Goal: Task Accomplishment & Management: Manage account settings

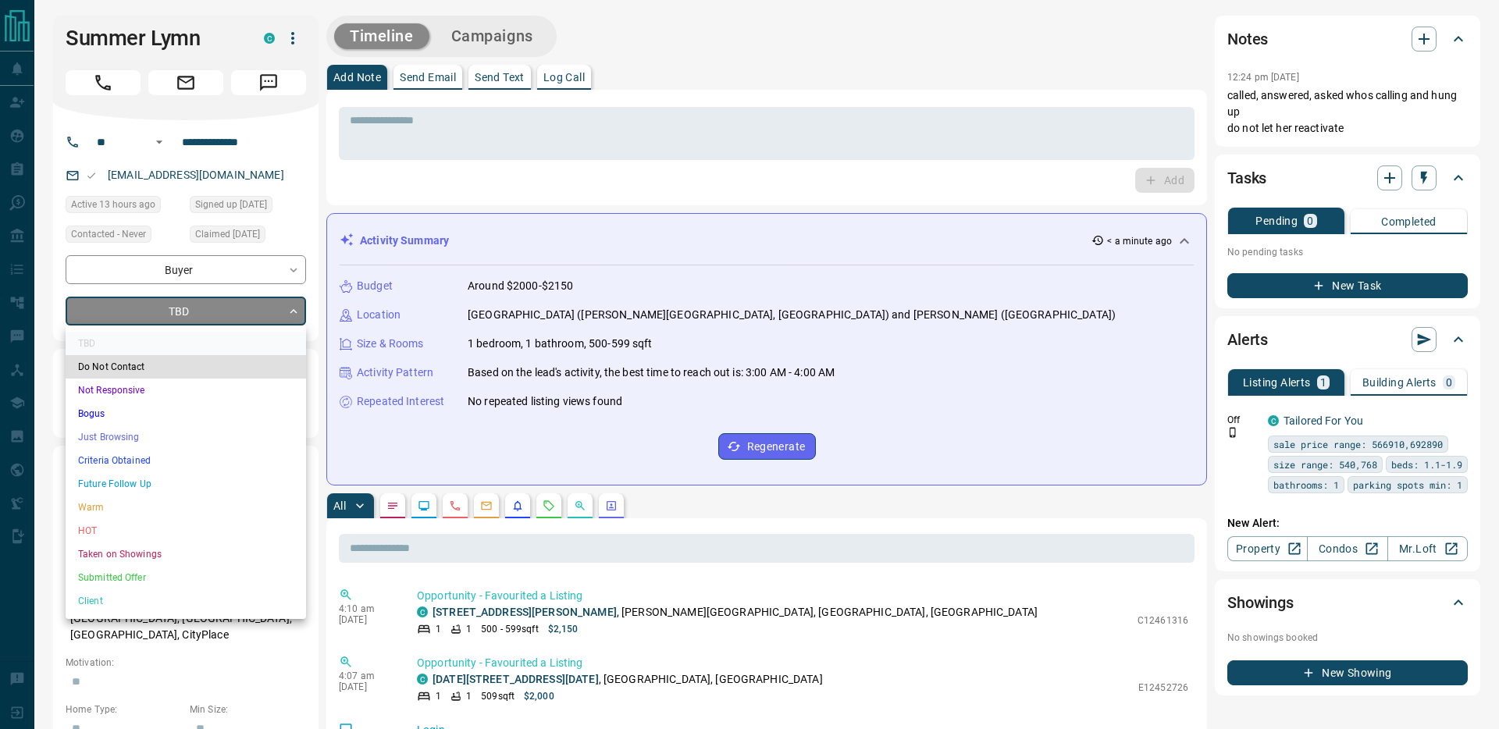
click at [124, 433] on li "Just Browsing" at bounding box center [186, 437] width 241 height 23
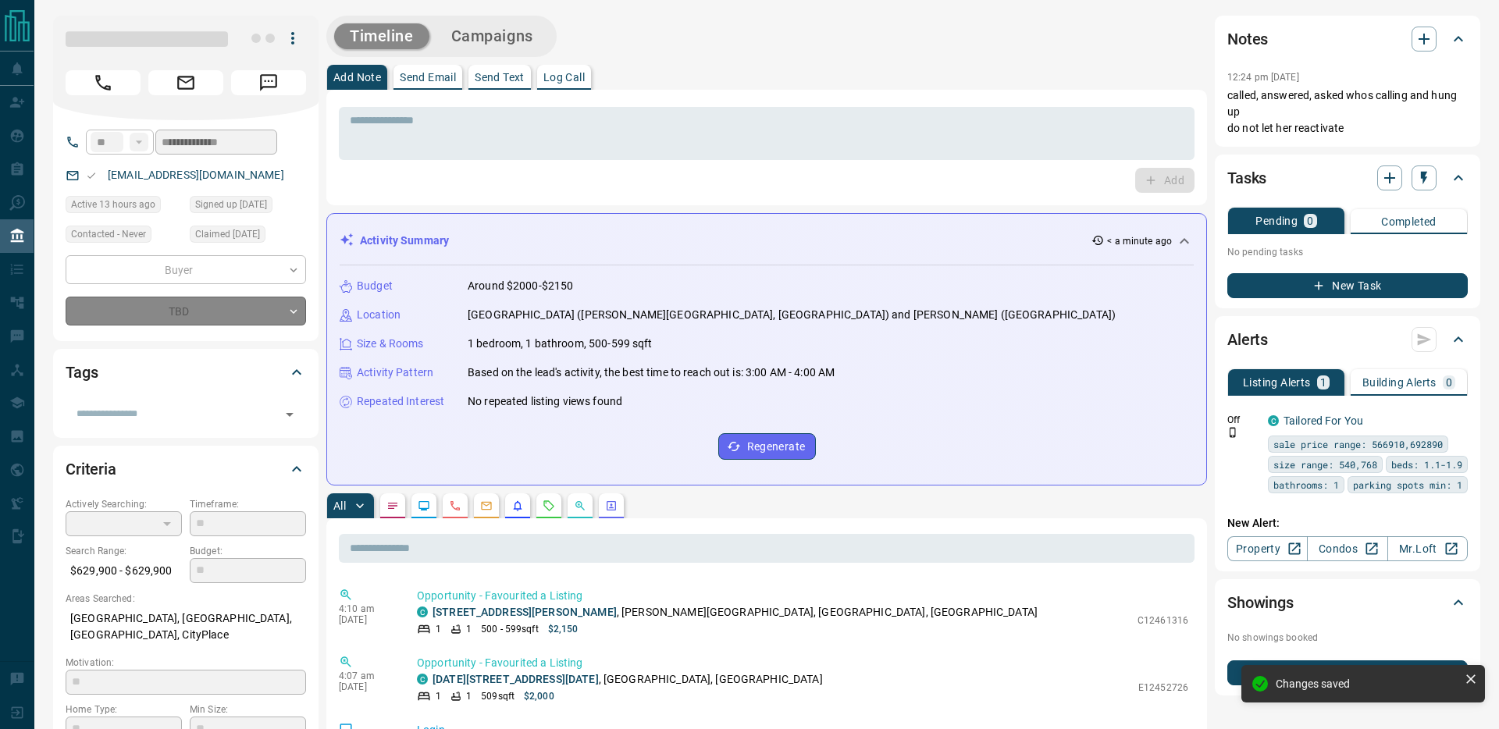
type input "*"
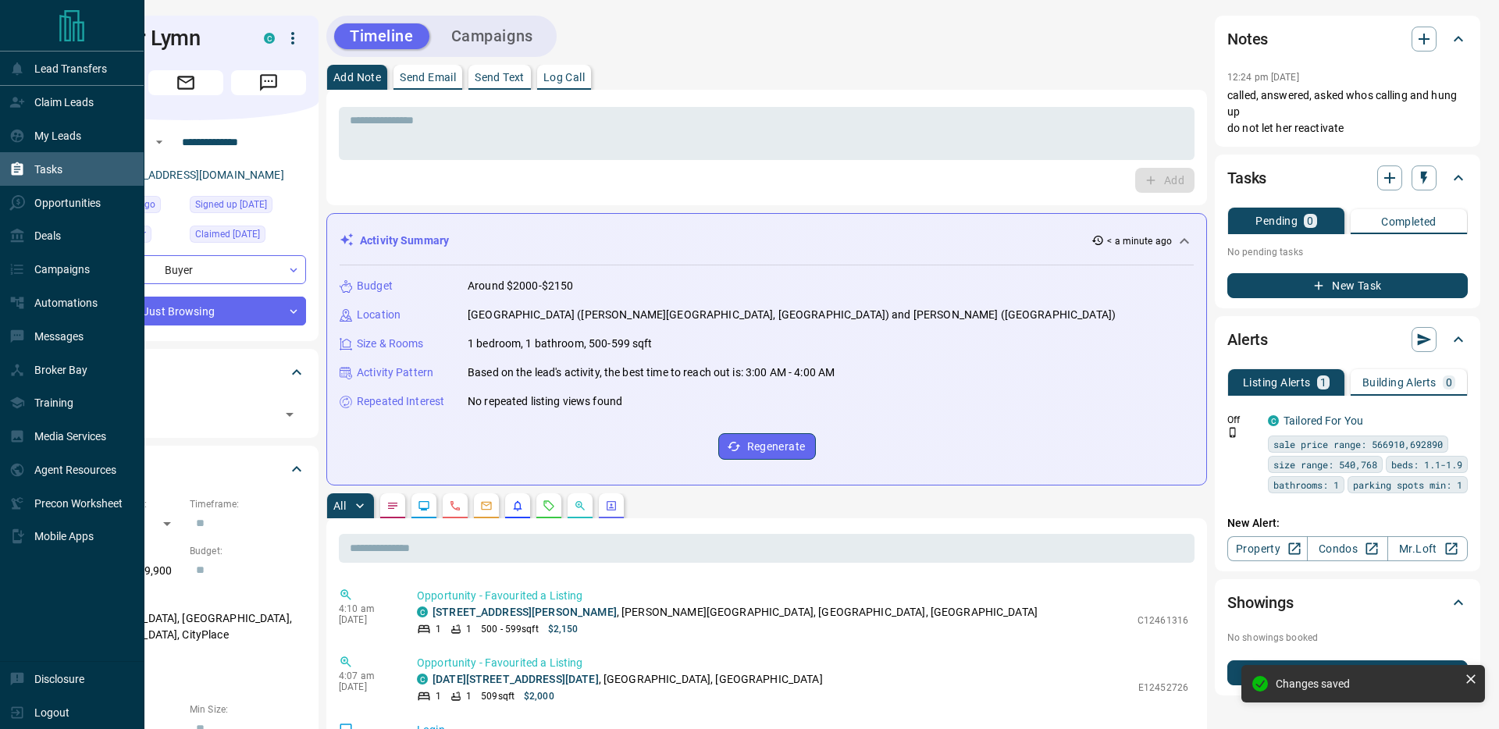
click at [51, 173] on p "Tasks" at bounding box center [48, 169] width 28 height 12
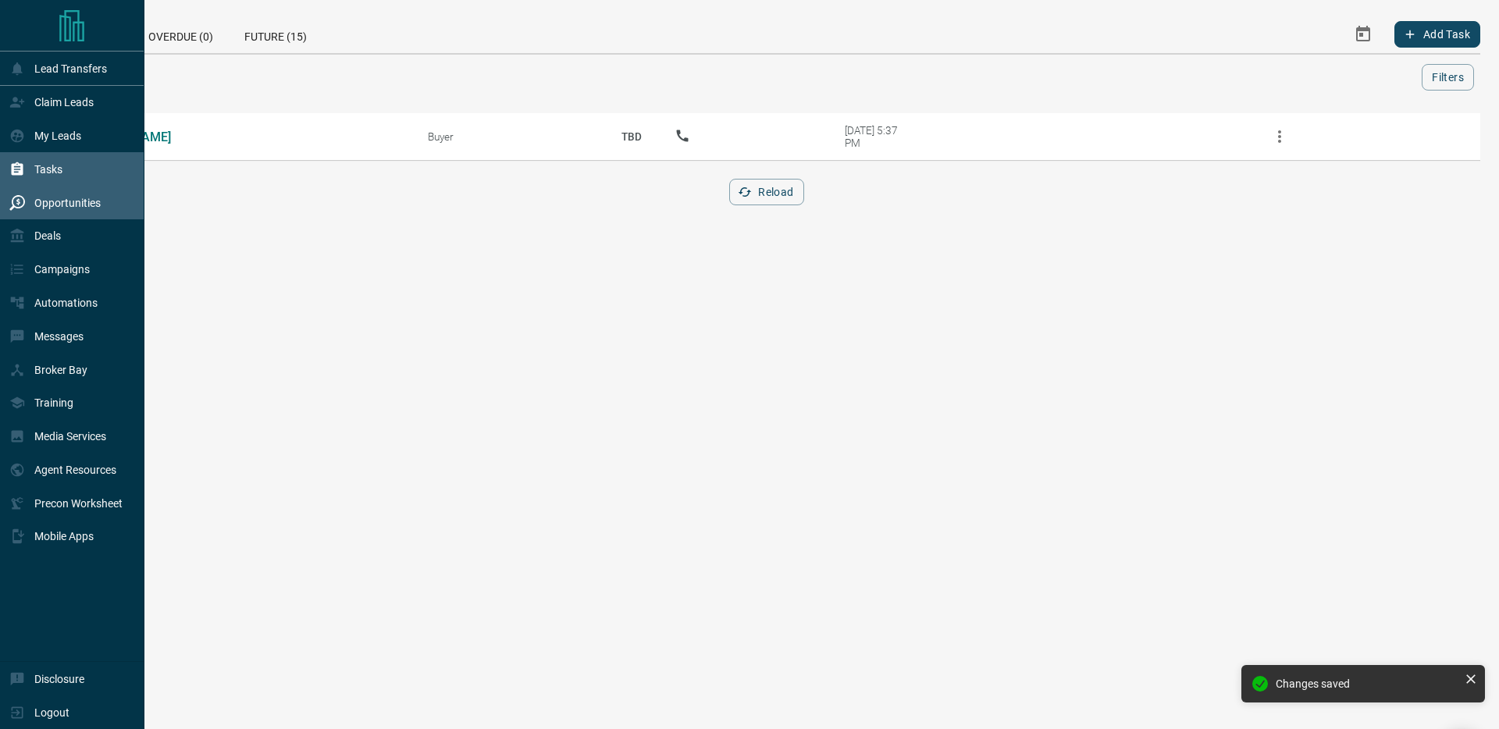
click at [82, 208] on p "Opportunities" at bounding box center [67, 203] width 66 height 12
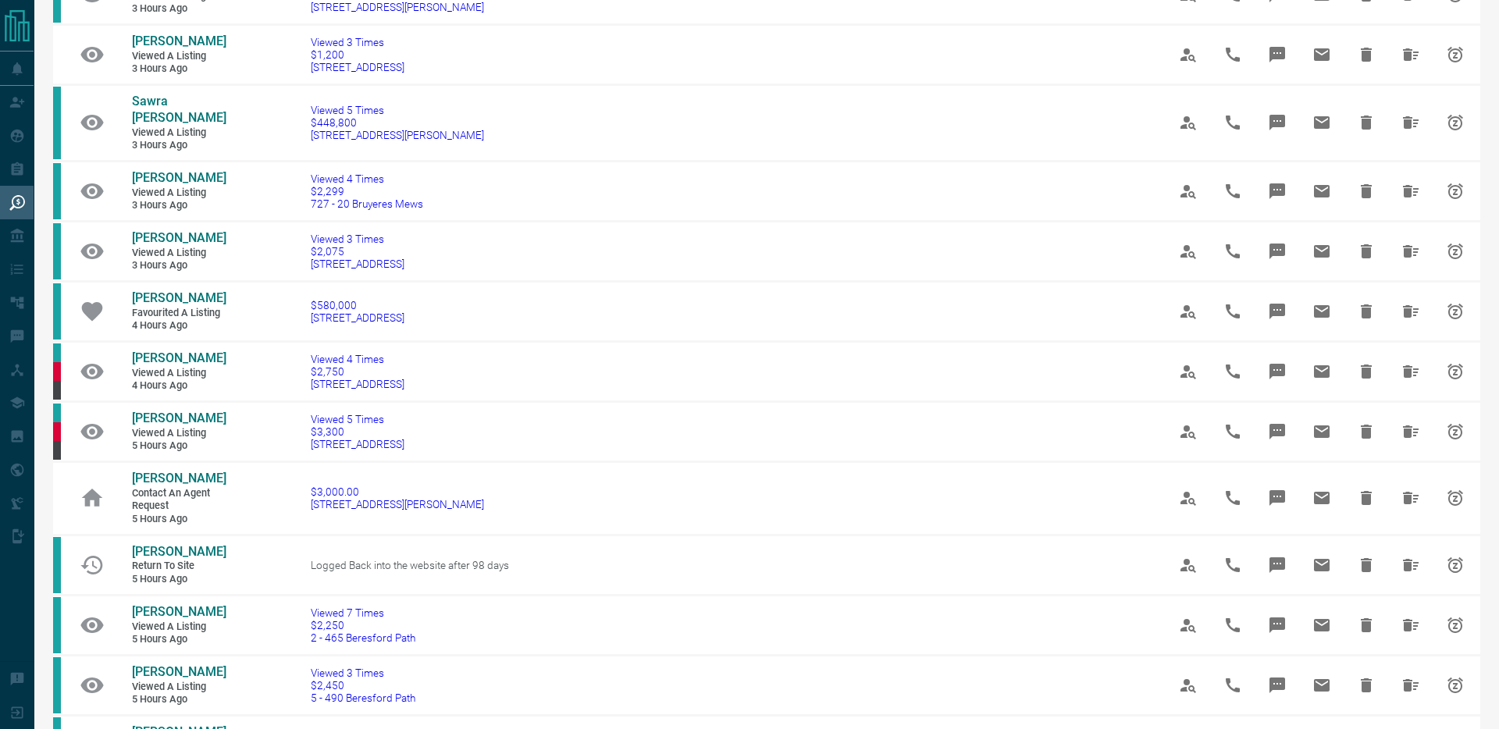
scroll to position [5, 0]
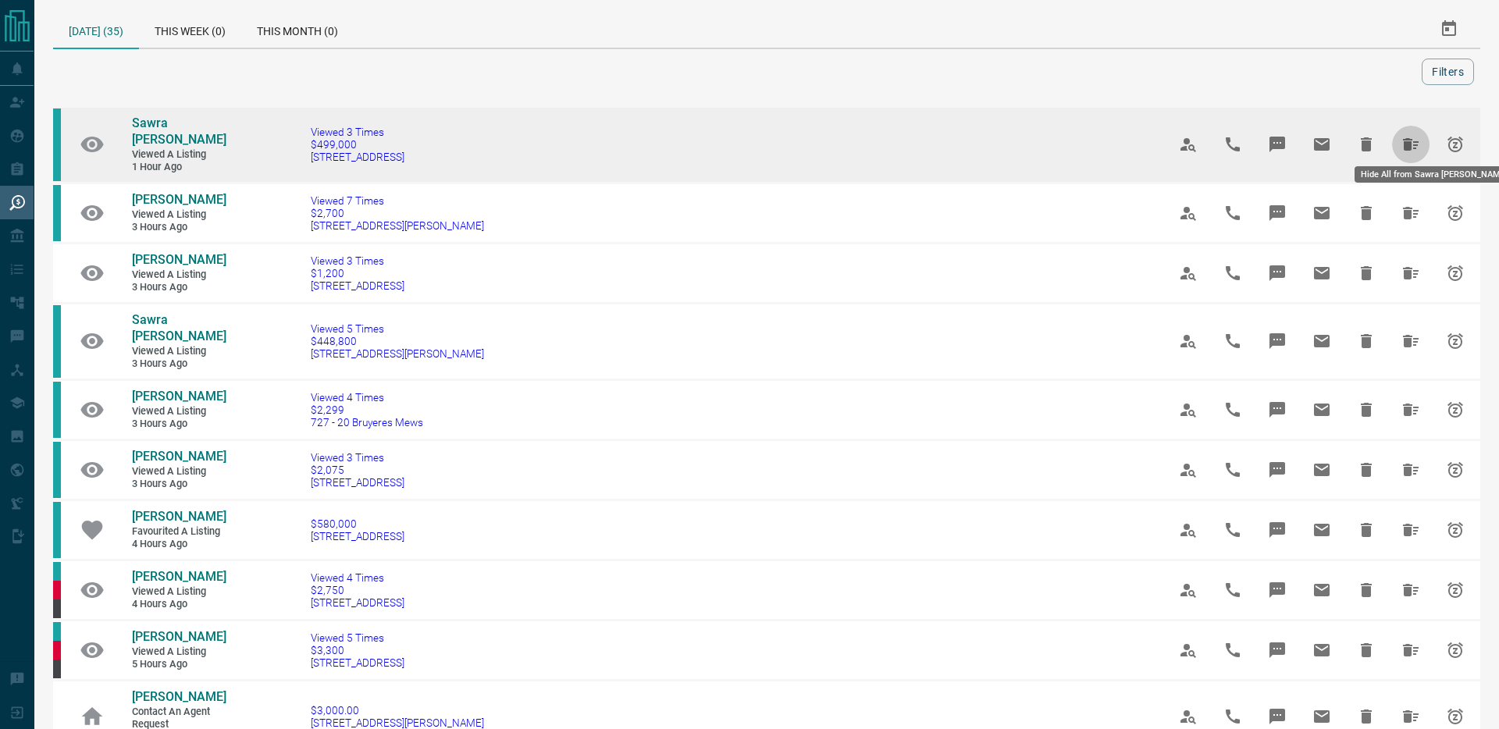
click at [1402, 139] on icon "Hide All from Sawra Bitar" at bounding box center [1411, 144] width 19 height 19
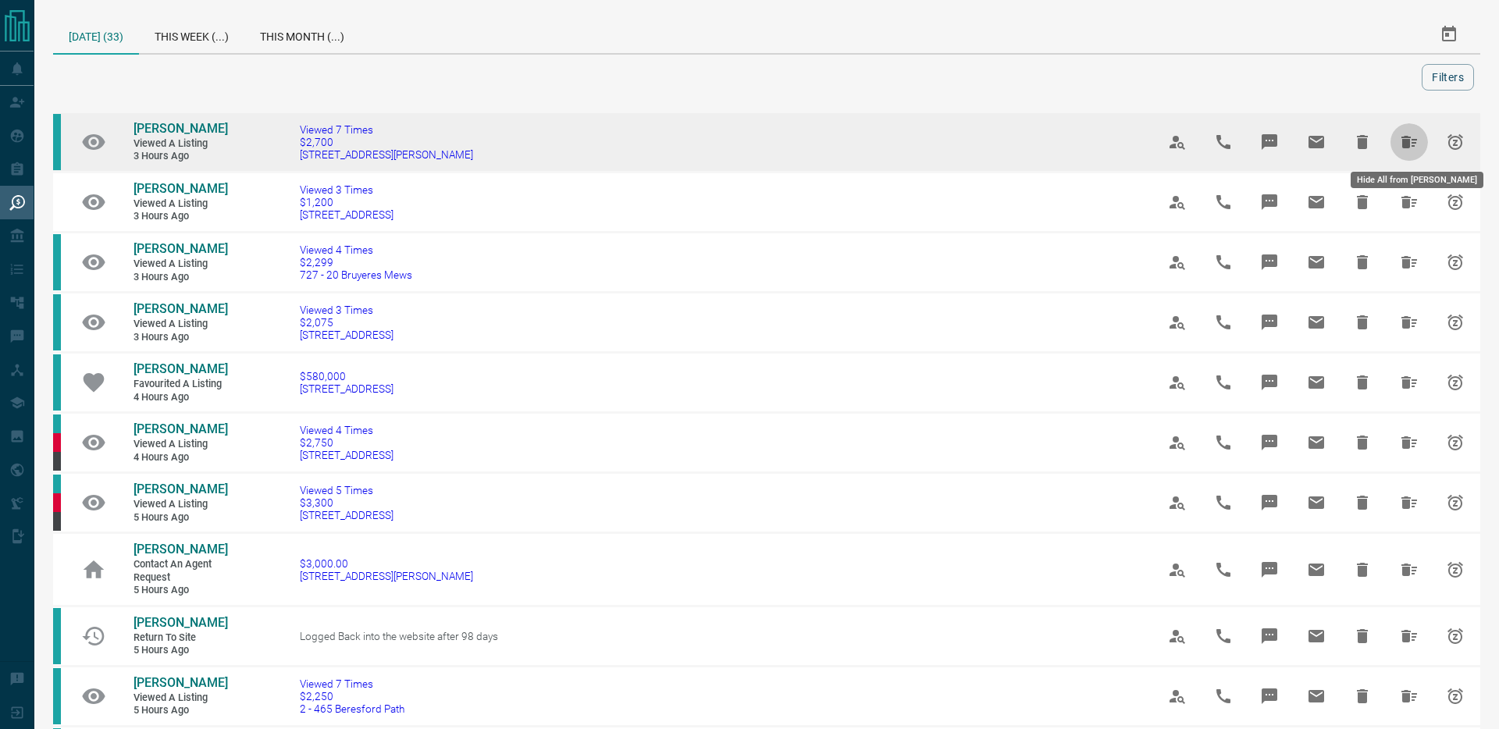
click at [1402, 139] on icon "Hide All from Romina Arabi" at bounding box center [1410, 142] width 16 height 12
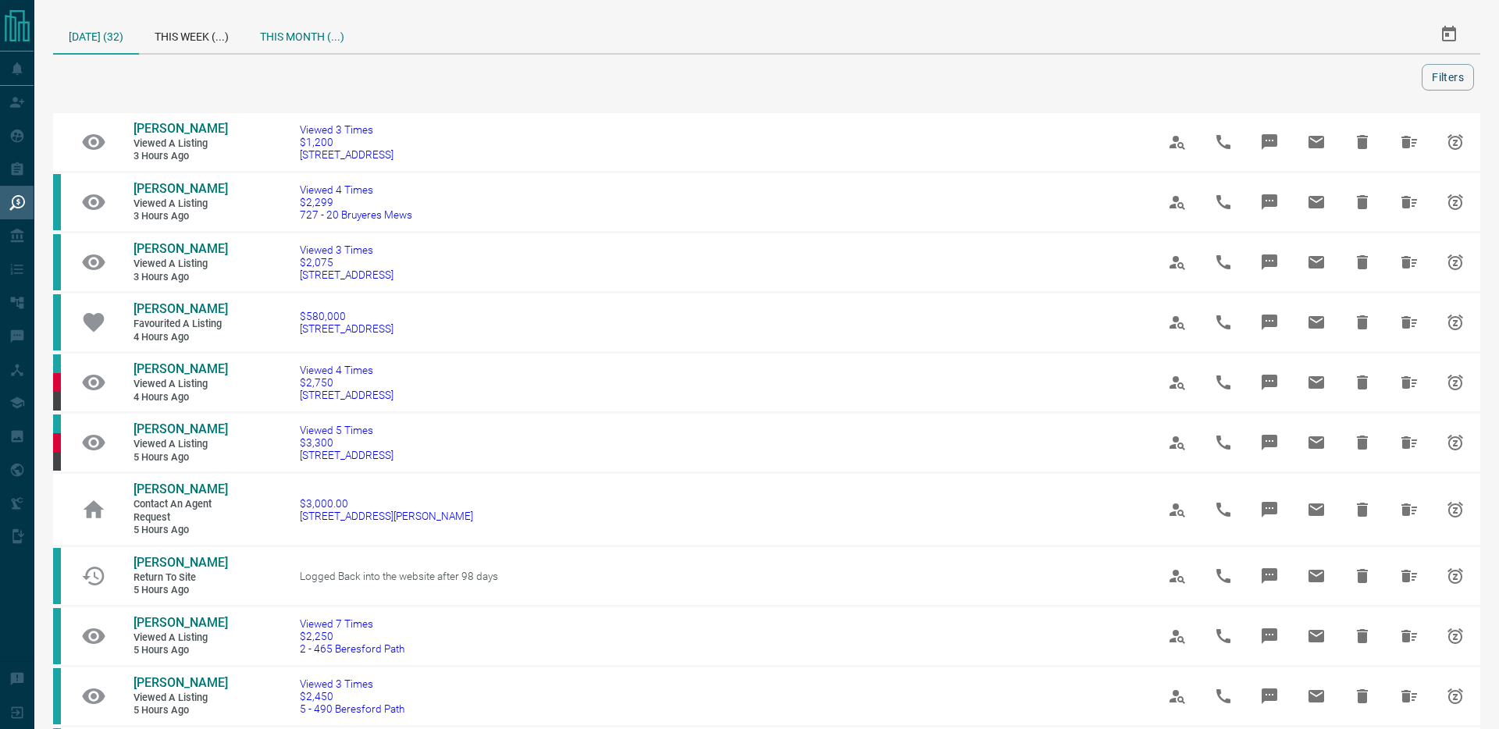
click at [331, 36] on div "This Month (...)" at bounding box center [302, 34] width 116 height 37
click at [115, 41] on div "[DATE] (32)" at bounding box center [96, 34] width 86 height 37
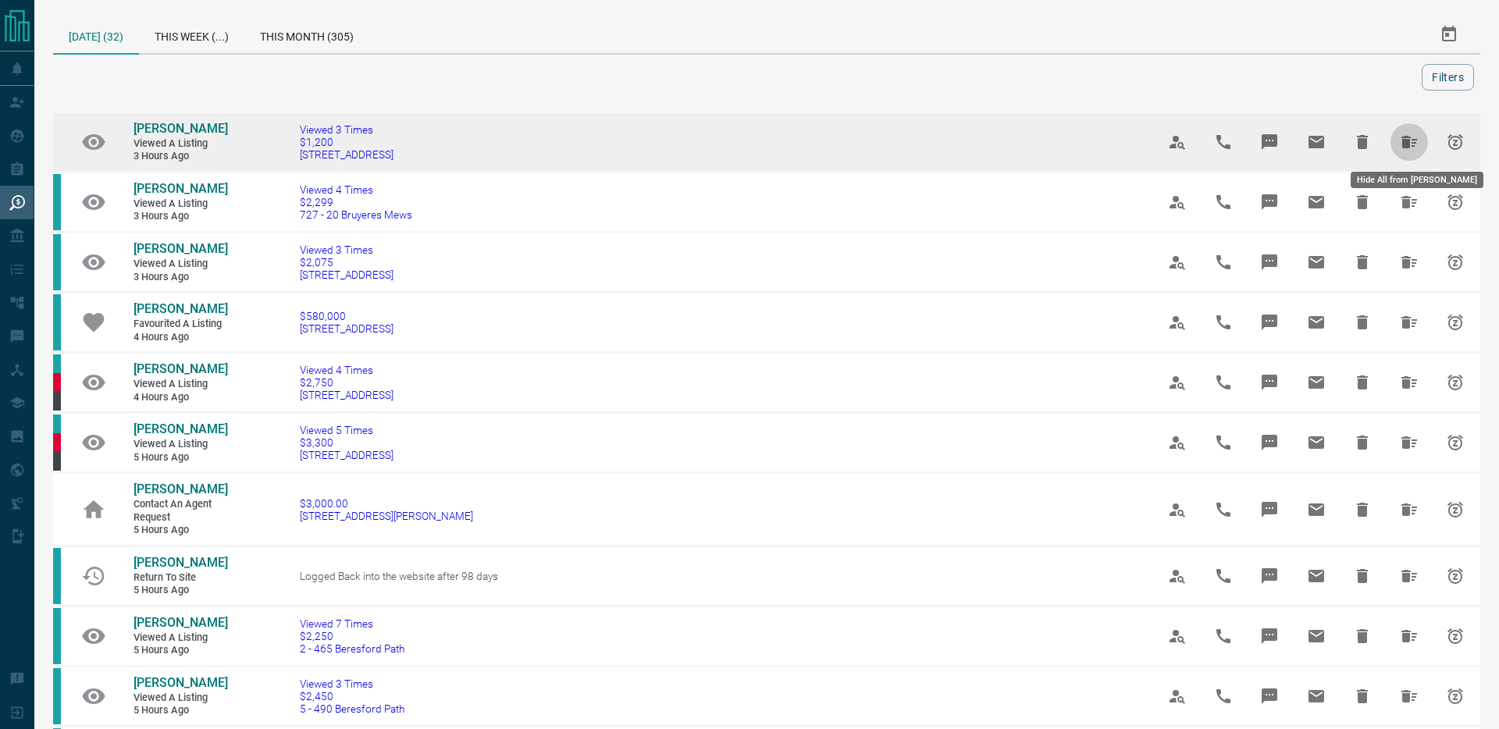
click at [1411, 144] on icon "Hide All from Khushi Khatri" at bounding box center [1409, 142] width 19 height 19
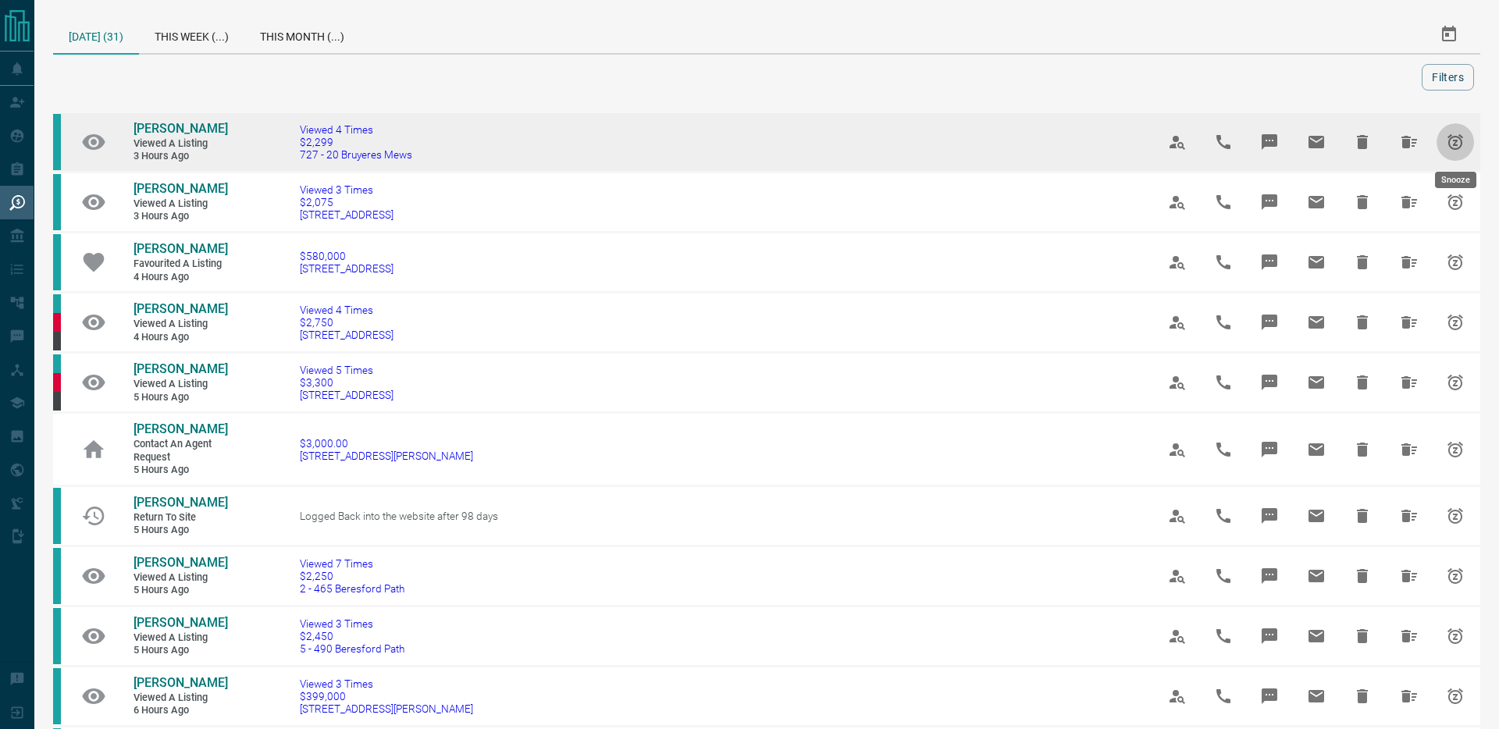
click at [1462, 148] on icon "Snooze" at bounding box center [1455, 142] width 19 height 19
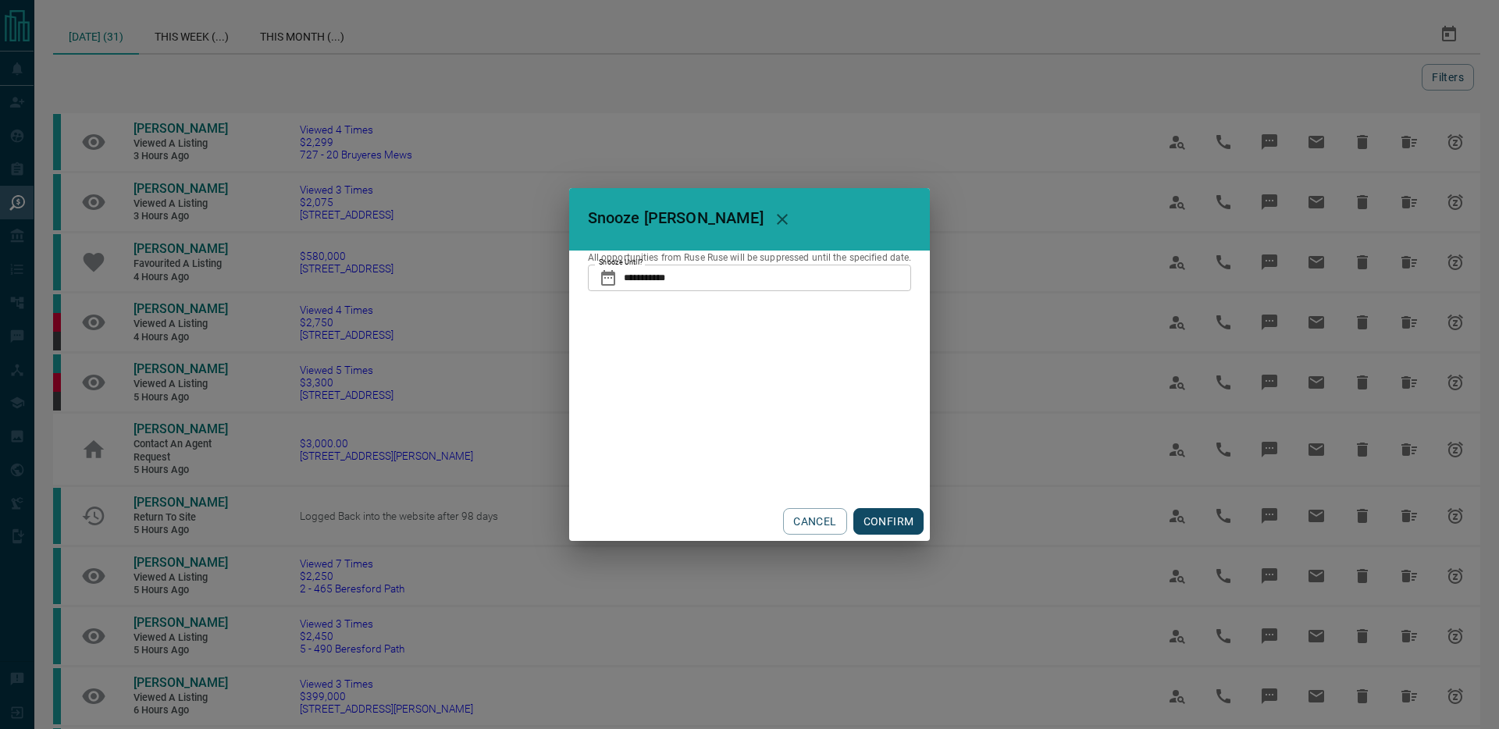
click at [723, 276] on input "**********" at bounding box center [768, 278] width 288 height 27
click at [906, 531] on button "CONFIRM" at bounding box center [888, 521] width 71 height 27
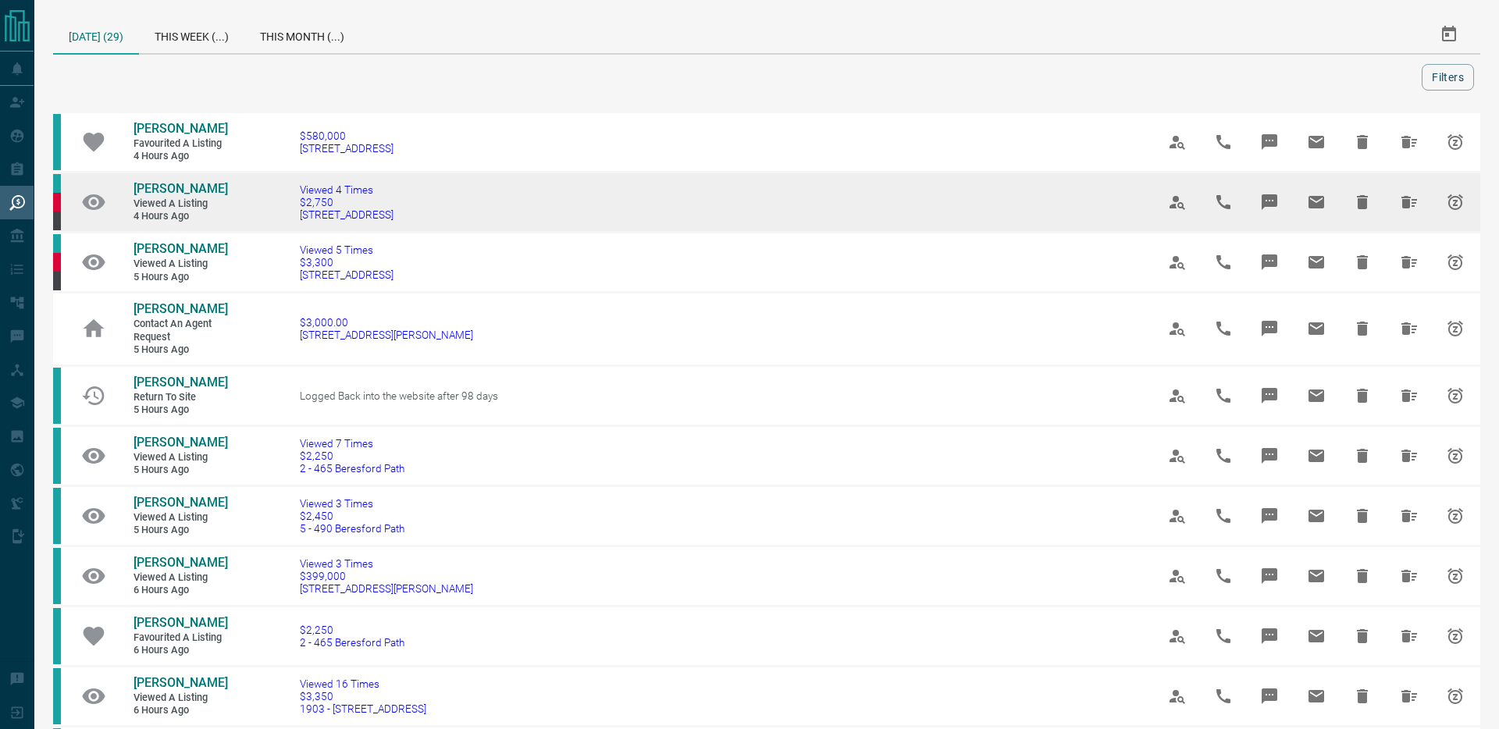
click at [1455, 199] on icon "Snooze" at bounding box center [1455, 202] width 19 height 19
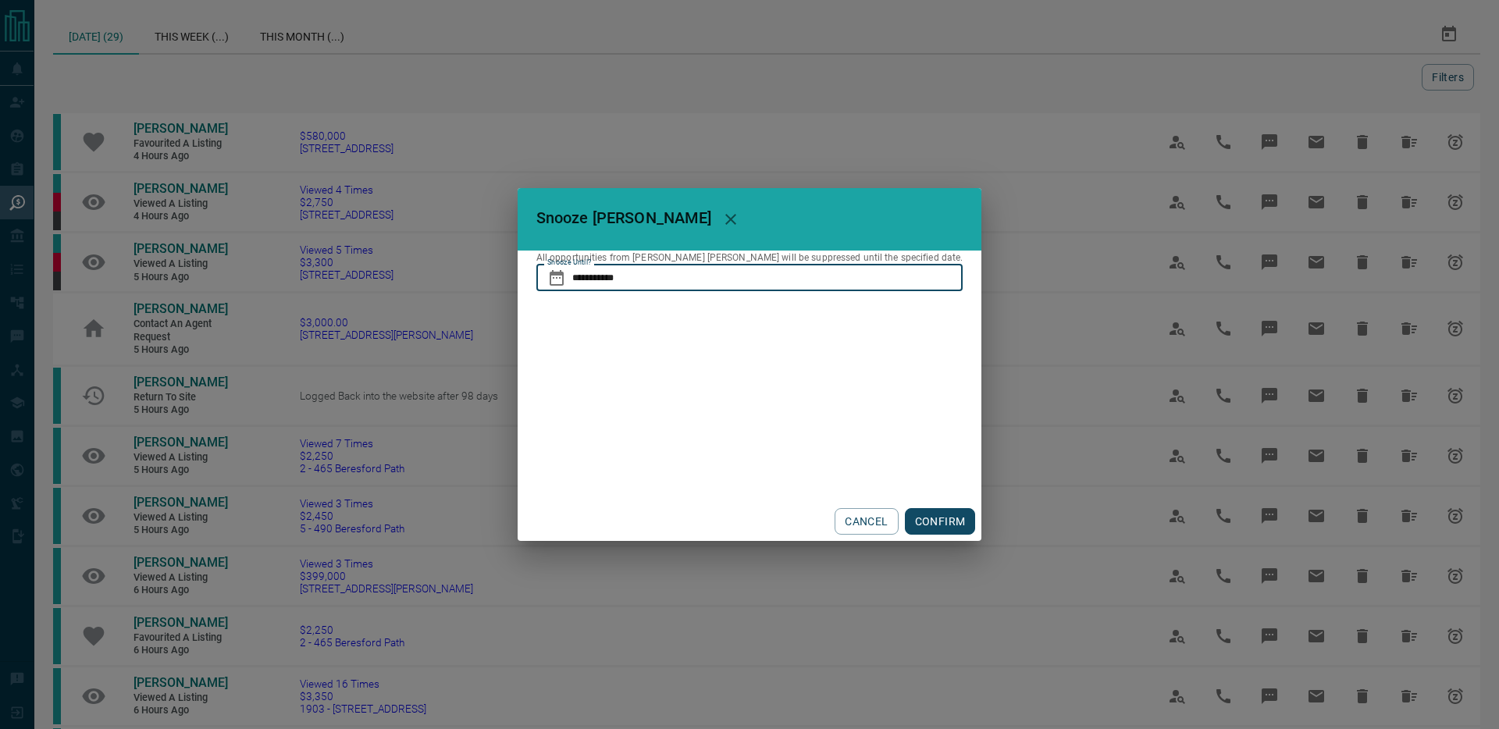
click at [637, 272] on input "**********" at bounding box center [767, 278] width 391 height 27
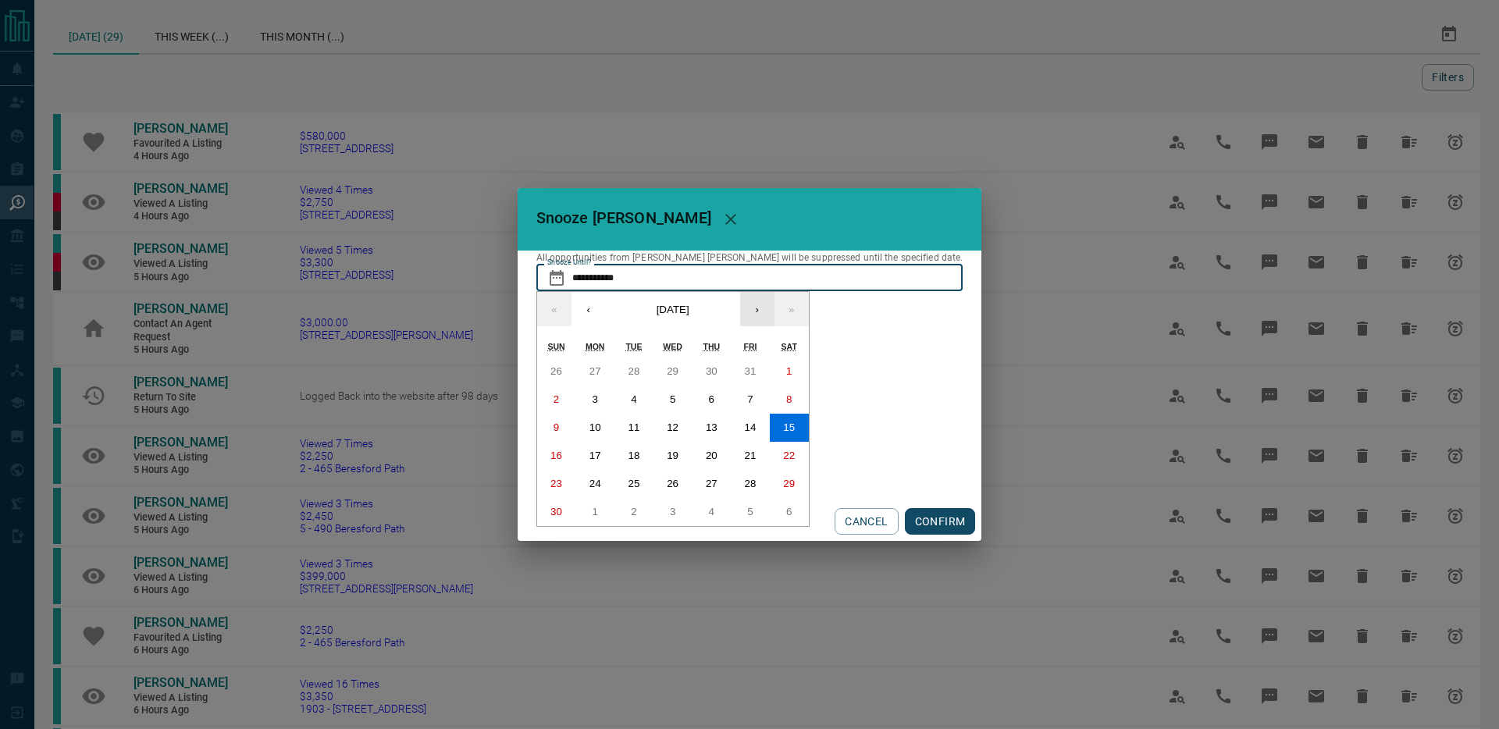
click at [775, 305] on button "›" at bounding box center [757, 309] width 34 height 34
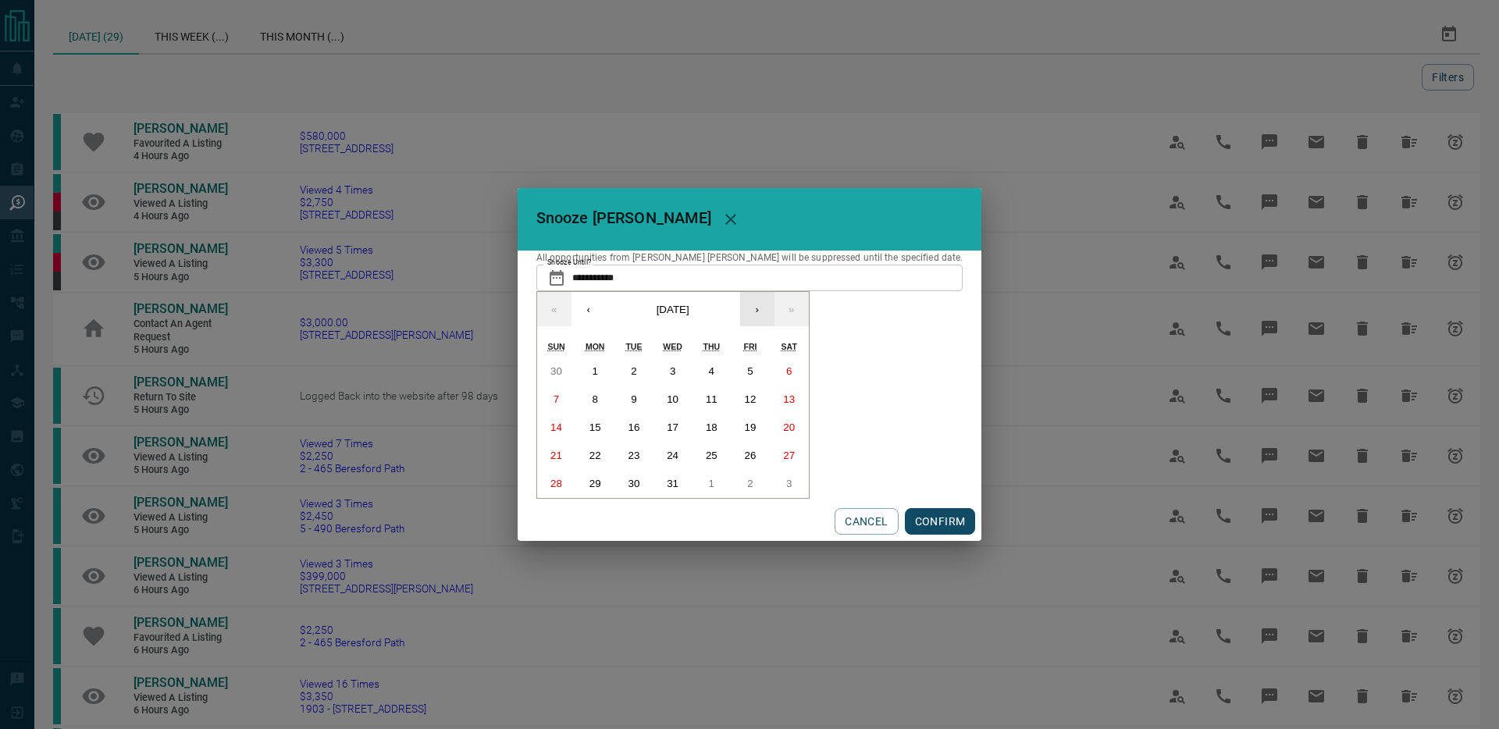
click at [775, 305] on button "›" at bounding box center [757, 309] width 34 height 34
click at [770, 395] on button "13" at bounding box center [750, 400] width 39 height 28
type input "**********"
click at [905, 522] on button "CONFIRM" at bounding box center [940, 521] width 71 height 27
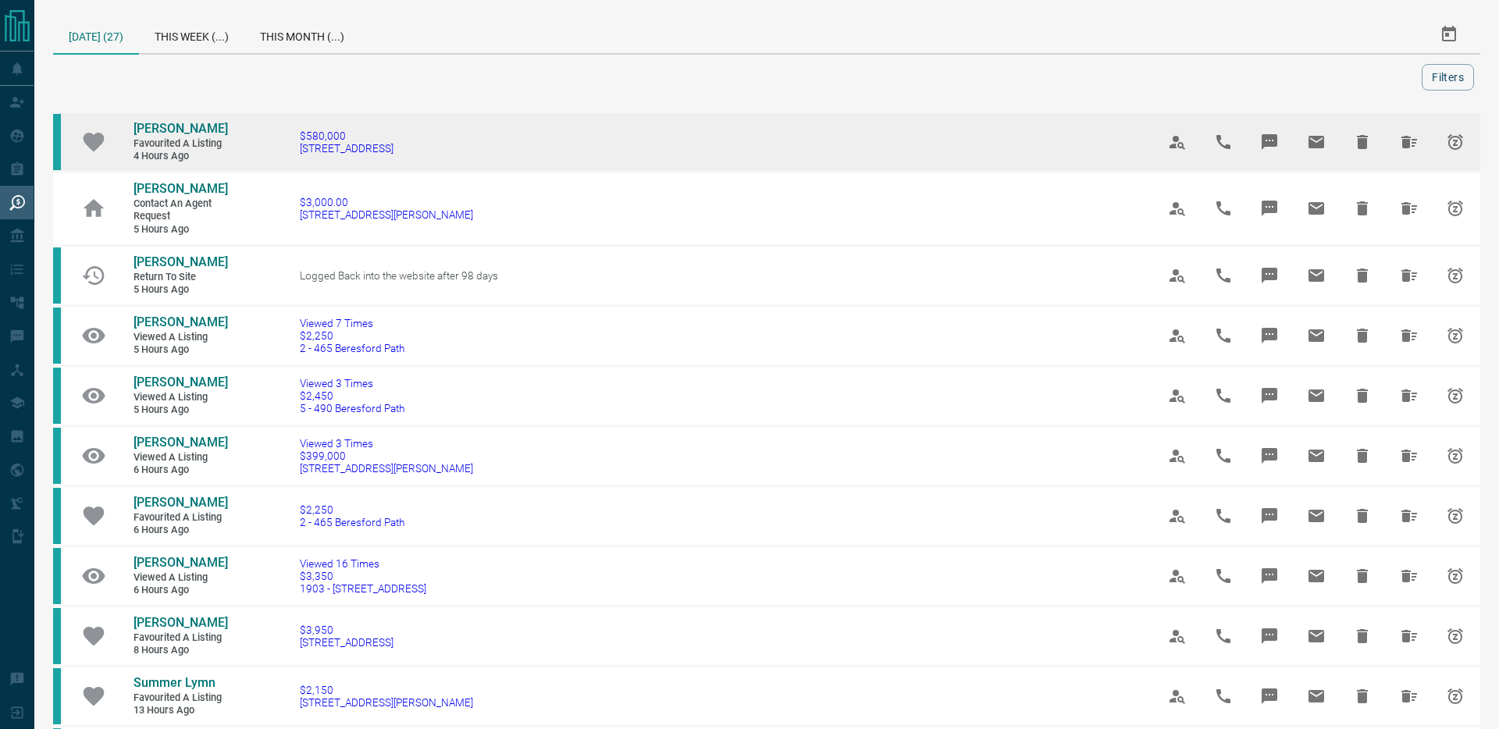
click at [1415, 137] on icon "Hide All from Amy Huynh" at bounding box center [1409, 142] width 19 height 19
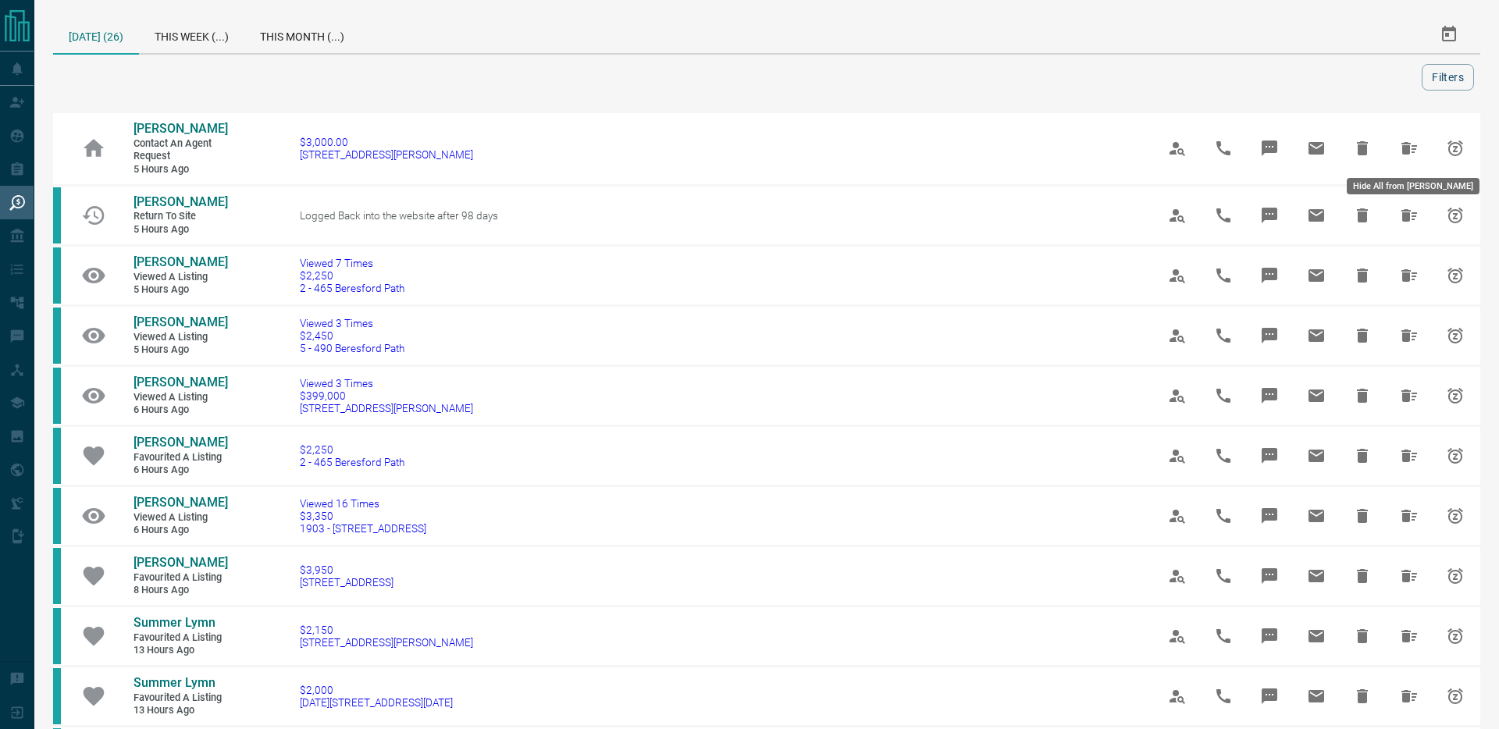
click at [1415, 137] on button "Hide All from Andre Vigilante" at bounding box center [1409, 148] width 37 height 37
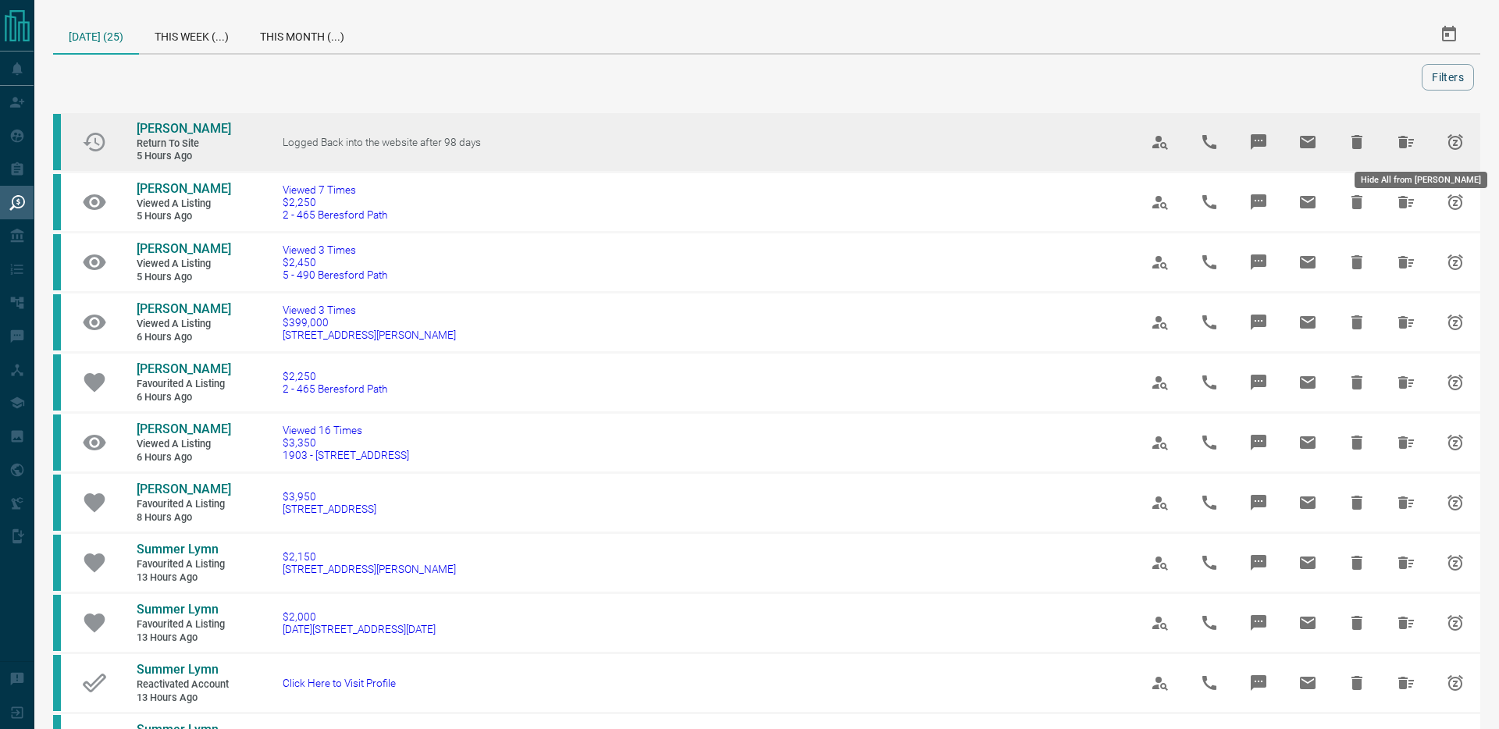
click at [1409, 141] on icon "Hide All from Ashley Cc" at bounding box center [1406, 142] width 19 height 19
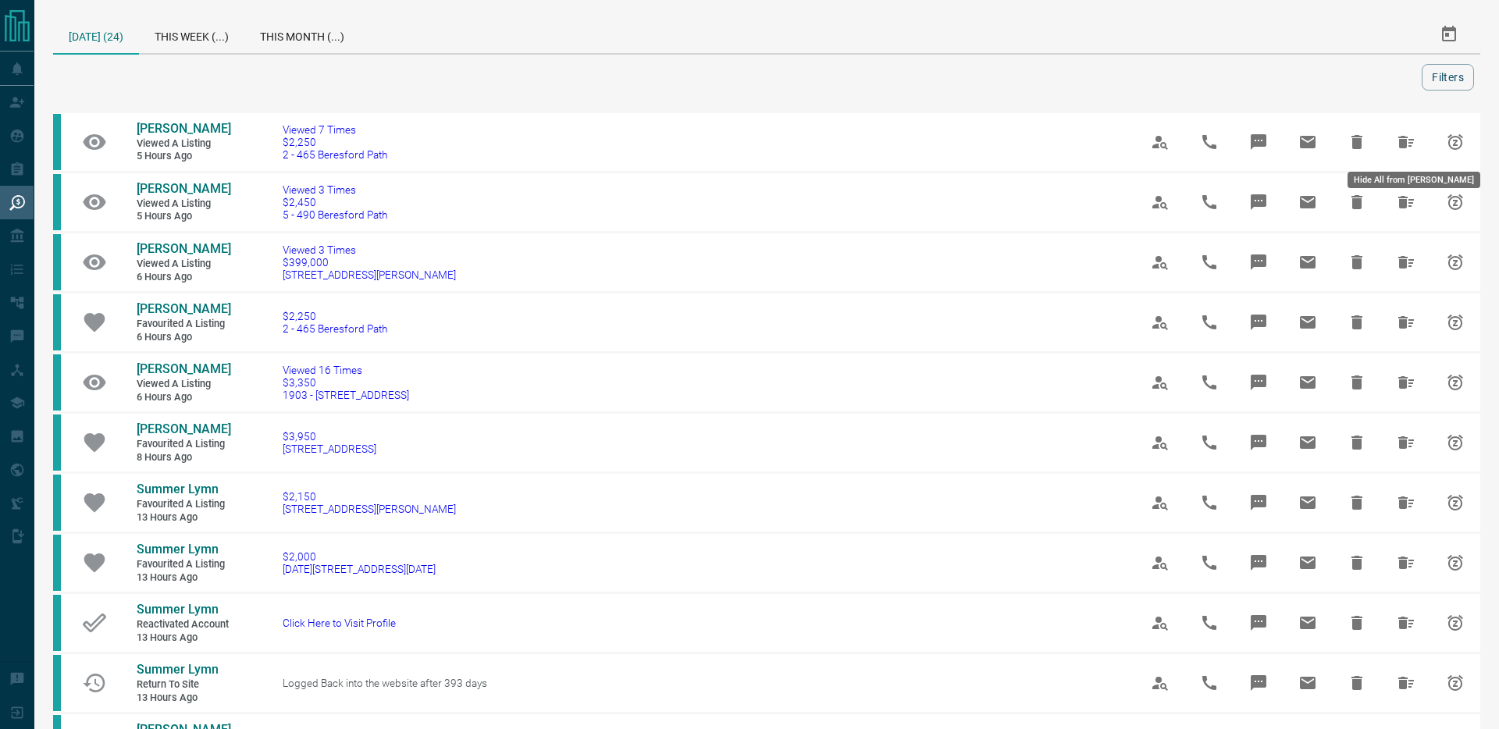
click at [1409, 141] on icon "Hide All from Shawna Grant" at bounding box center [1406, 142] width 19 height 19
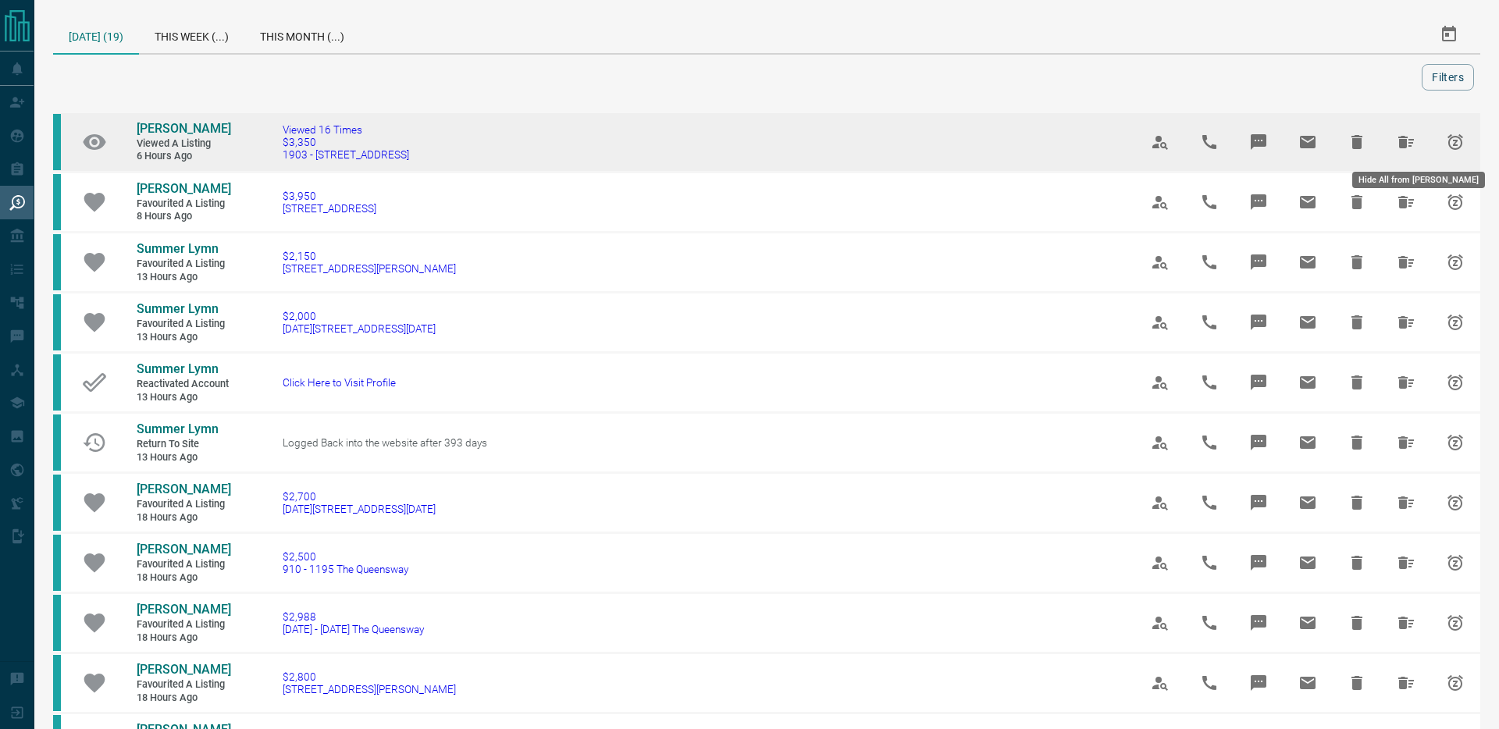
click at [1409, 146] on icon "Hide All from Mary Vallejo" at bounding box center [1407, 142] width 16 height 12
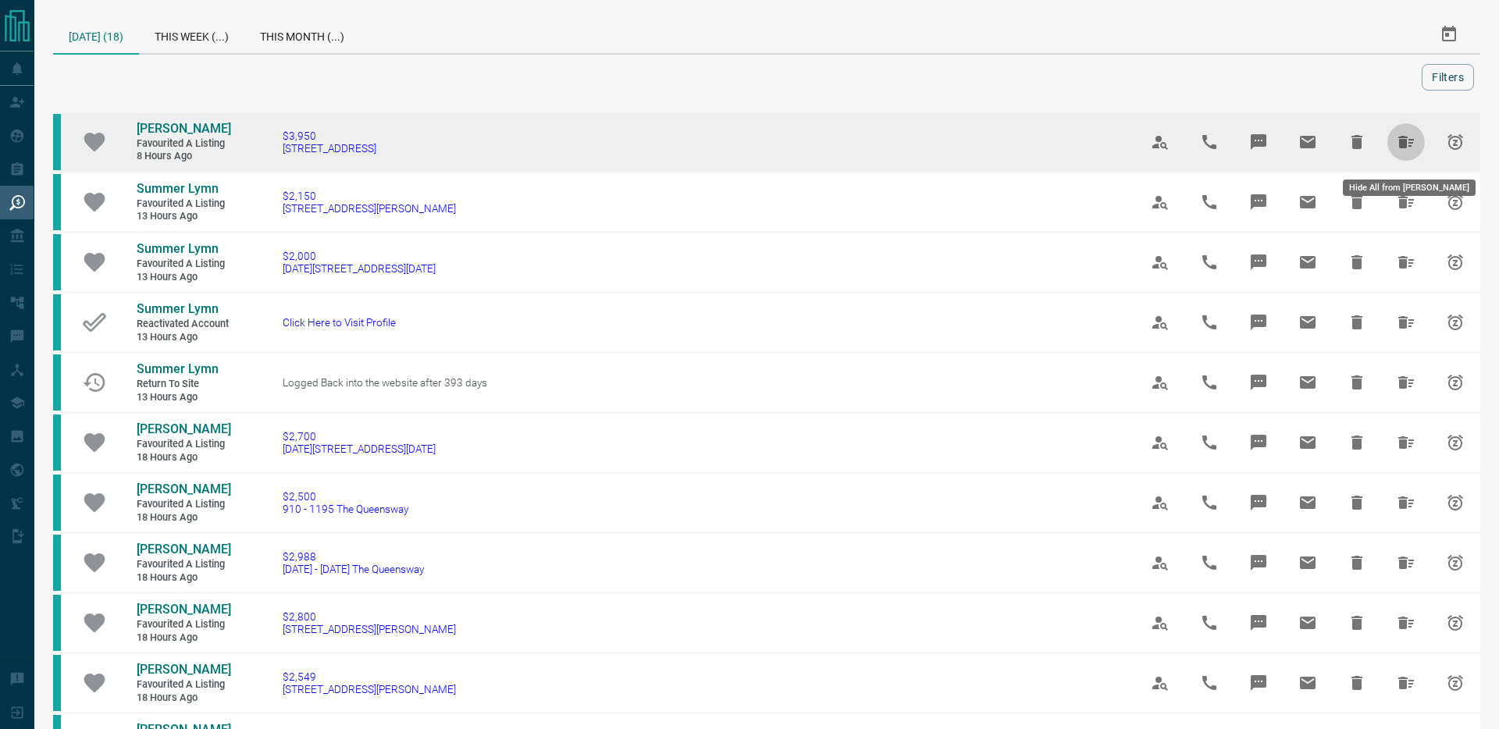
click at [1411, 148] on icon "Hide All from Tatiana Cardenas" at bounding box center [1407, 142] width 16 height 12
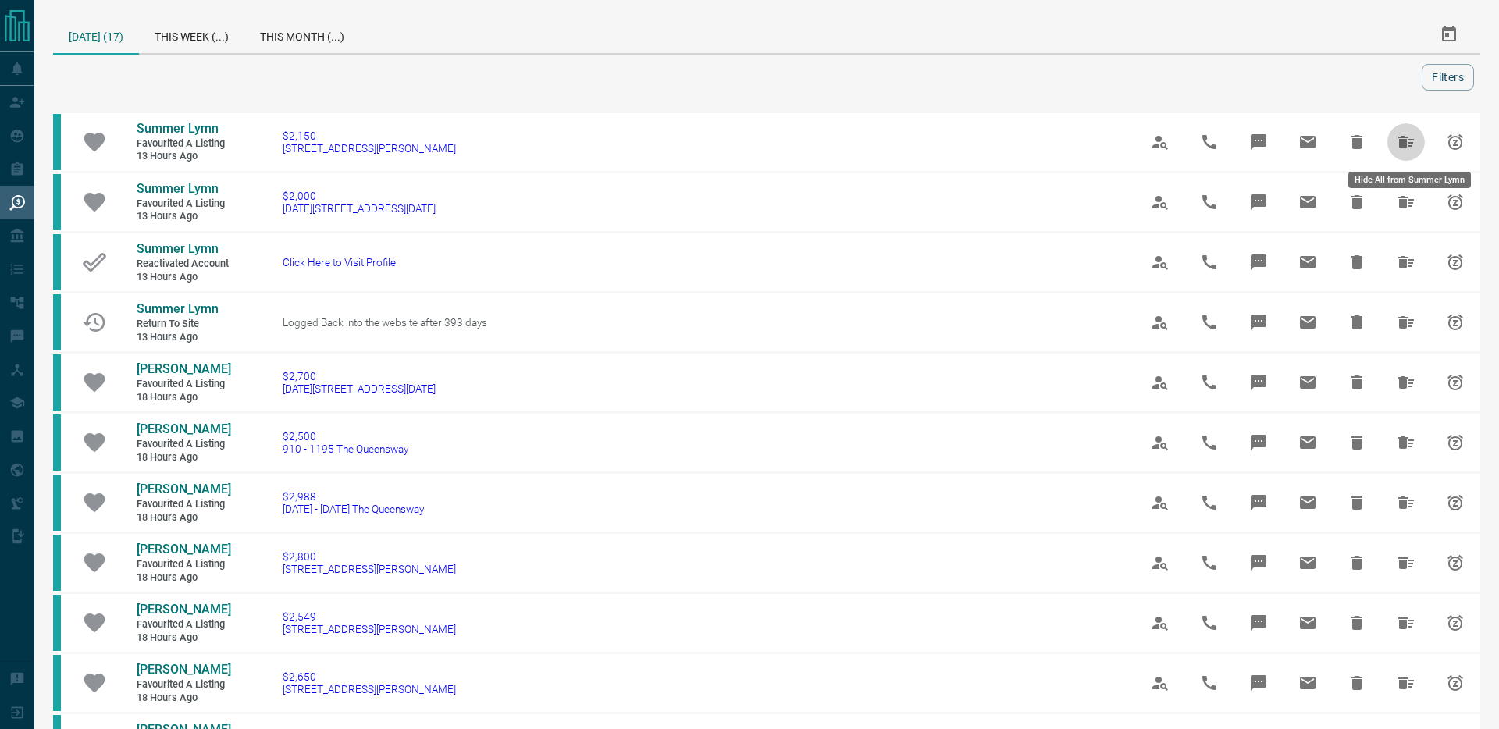
click at [1411, 151] on icon "Hide All from Summer Lymn" at bounding box center [1406, 142] width 19 height 19
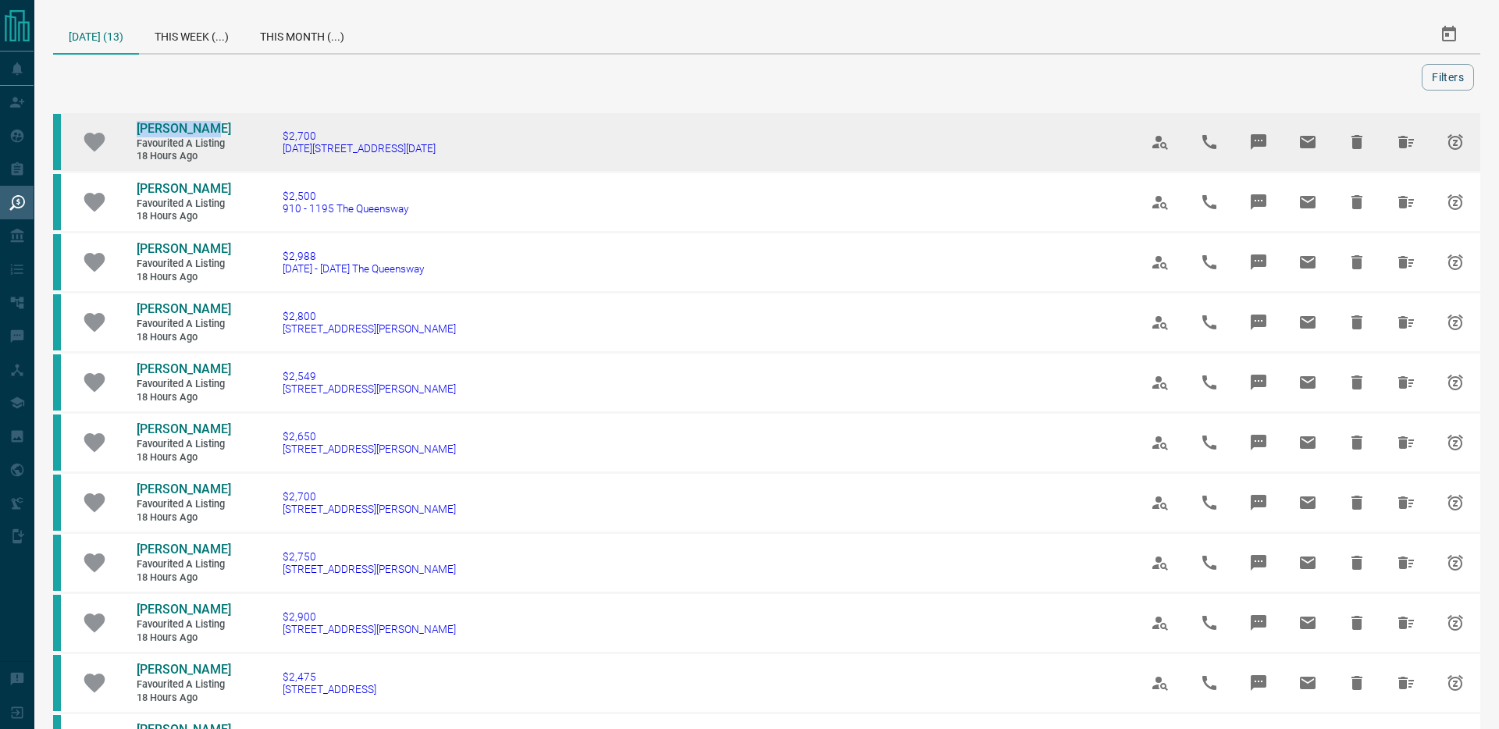
click at [1398, 144] on button "Hide All from Brian Huynh" at bounding box center [1406, 141] width 37 height 37
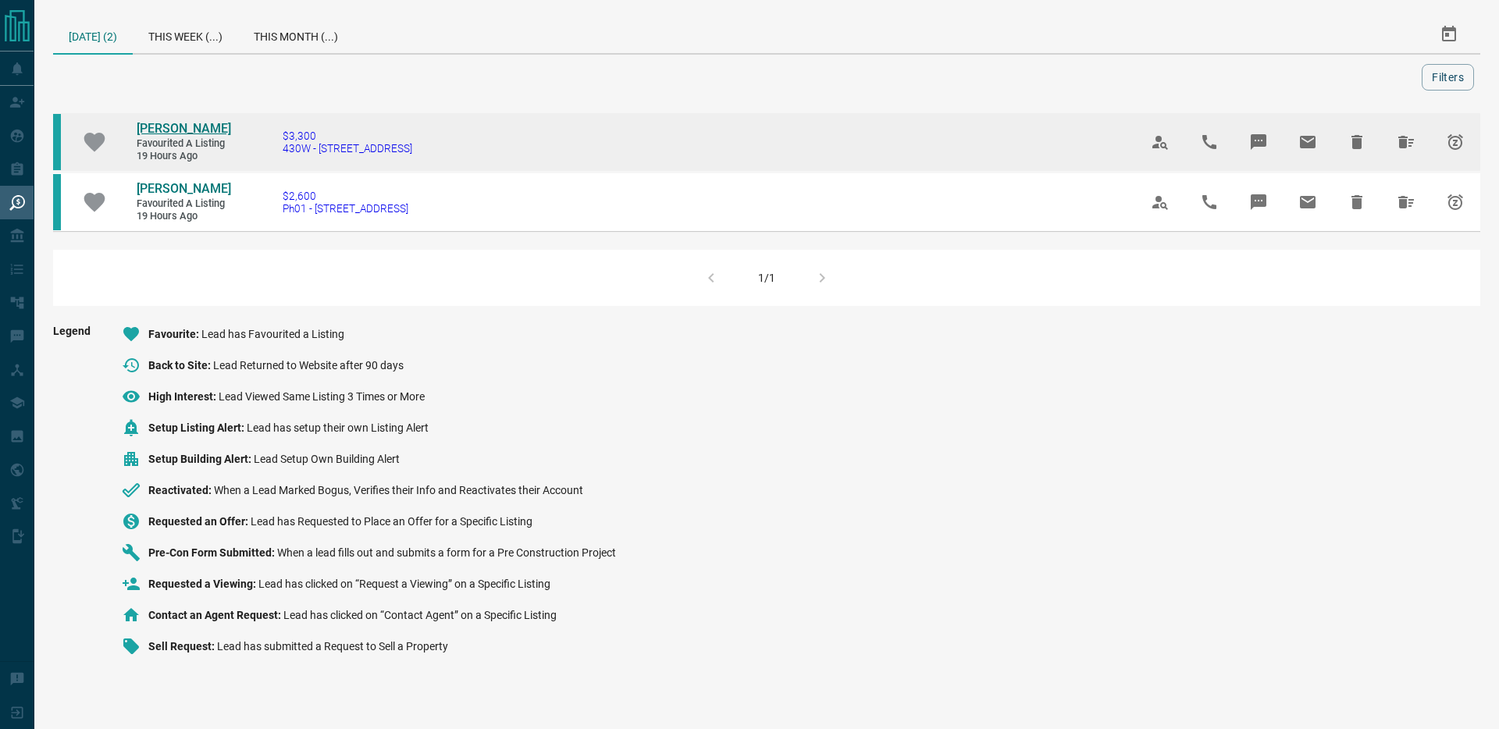
click at [173, 130] on span "[PERSON_NAME]" at bounding box center [184, 128] width 94 height 15
click at [1419, 151] on button "Hide All from Matthew Gulbronson" at bounding box center [1406, 141] width 37 height 37
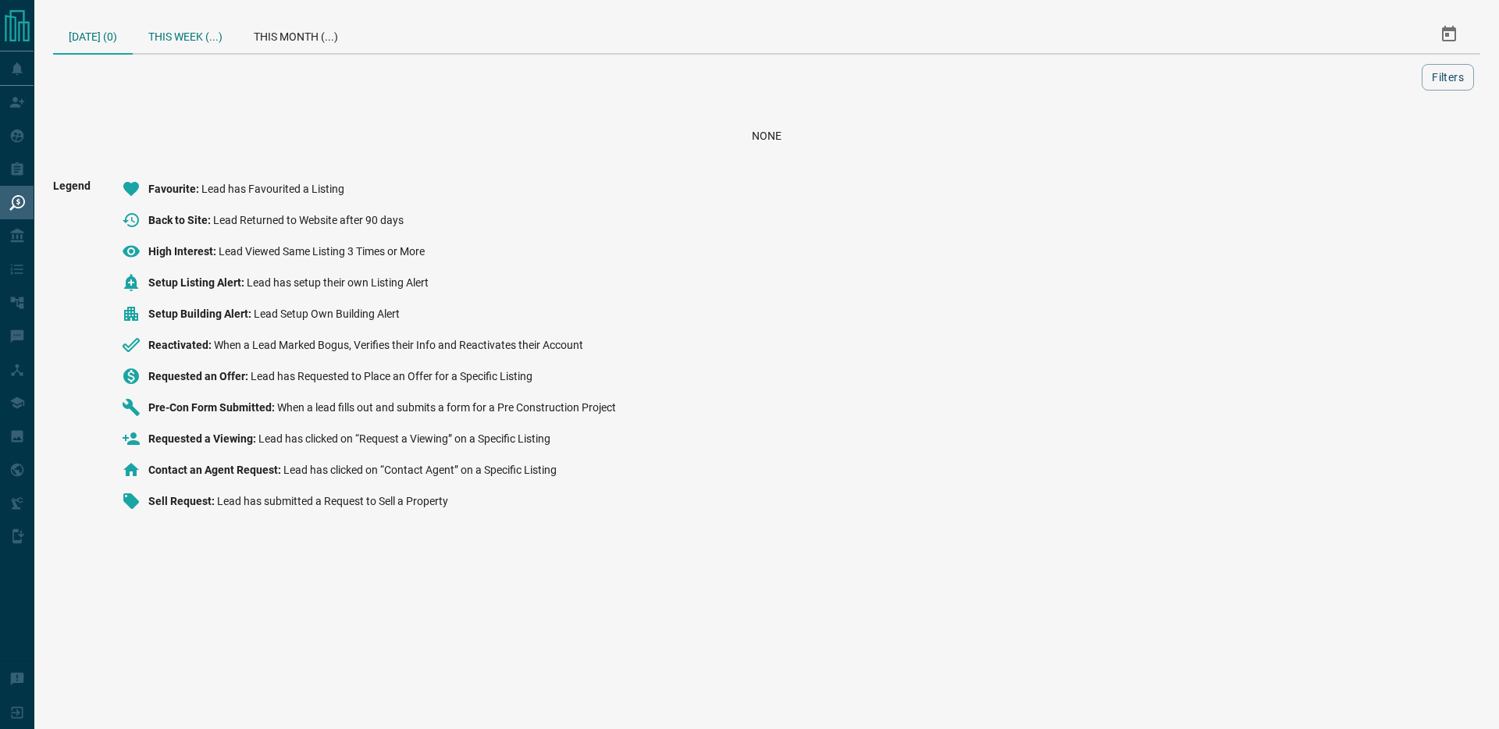
click at [177, 38] on div "This Week (...)" at bounding box center [185, 34] width 105 height 37
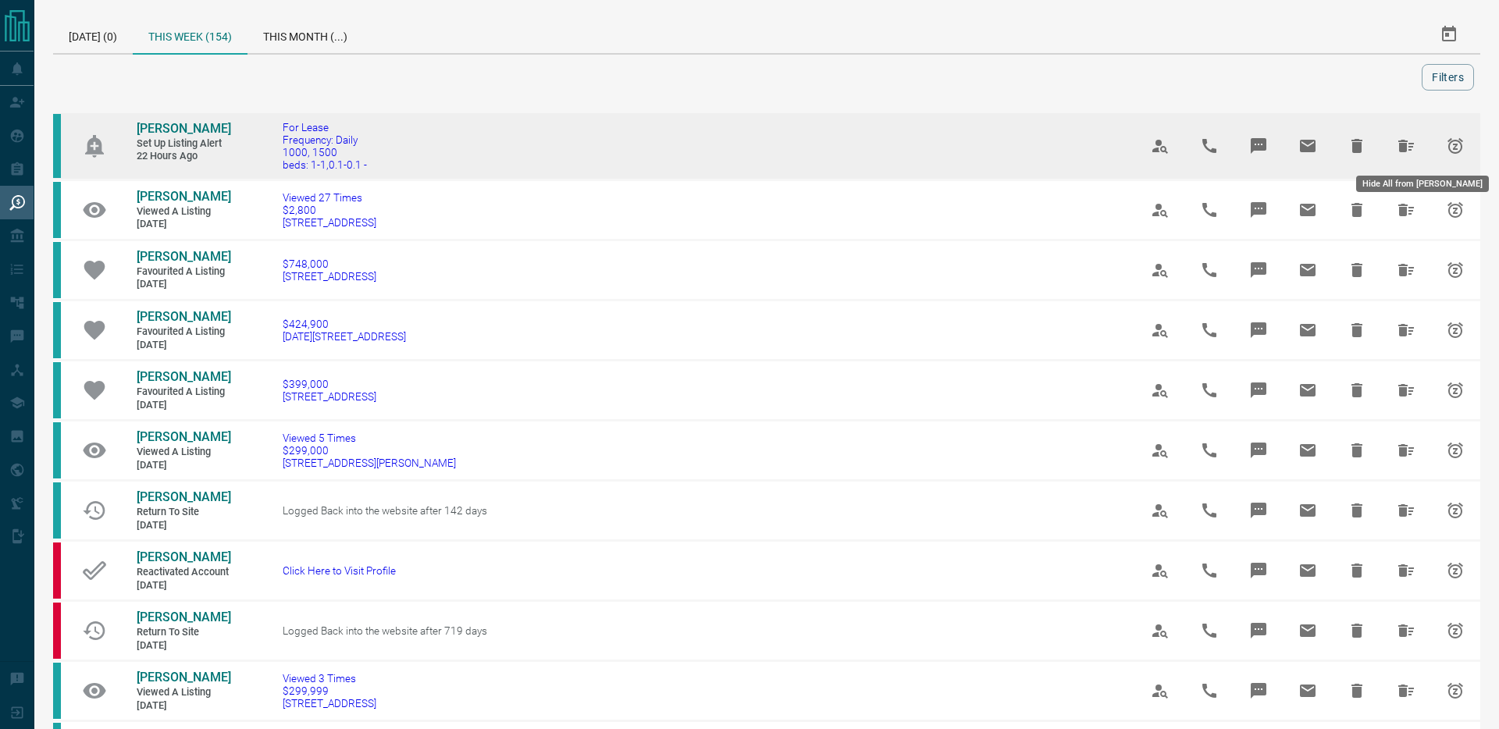
click at [1395, 143] on button "Hide All from Robert Yere" at bounding box center [1406, 145] width 37 height 37
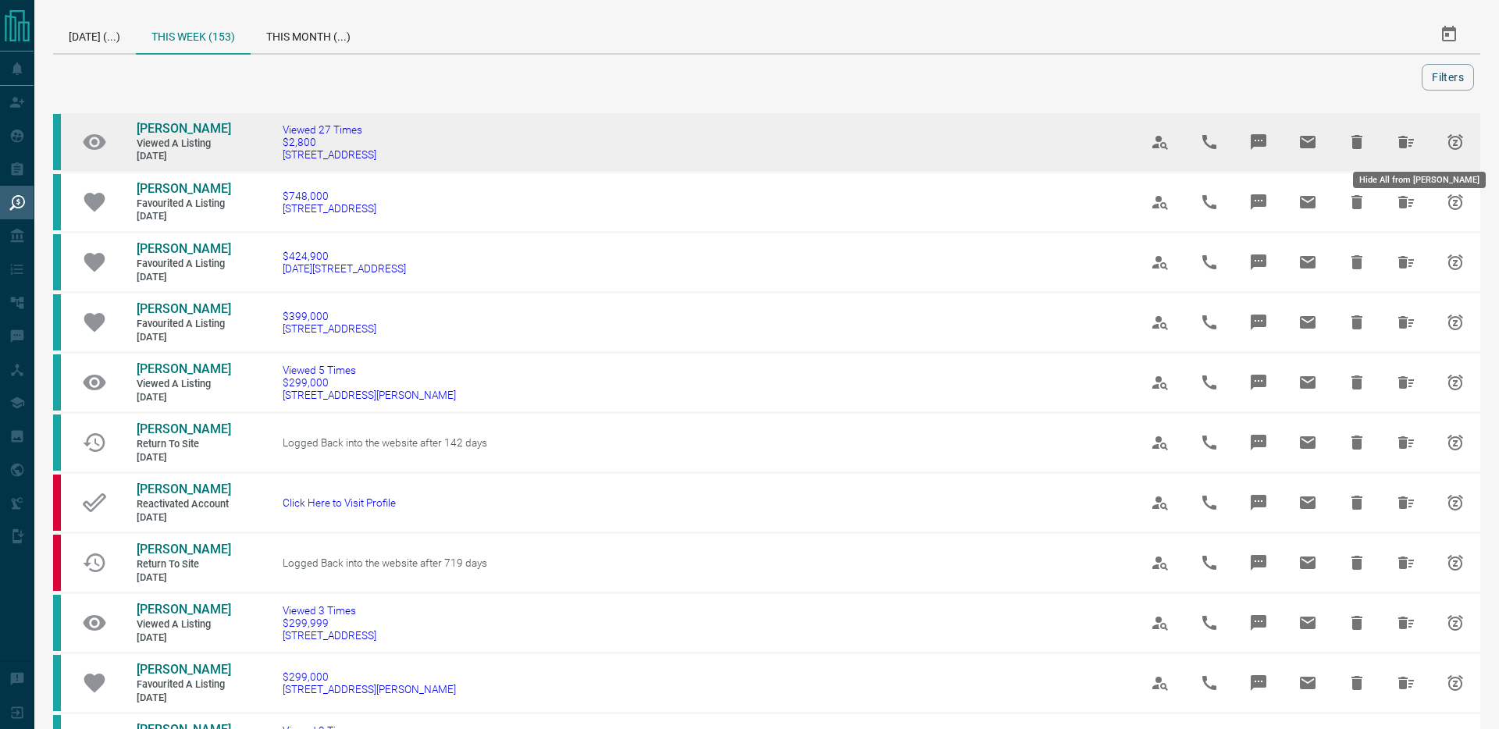
click at [1405, 144] on icon "Hide All from Janvi Joseph" at bounding box center [1407, 142] width 16 height 12
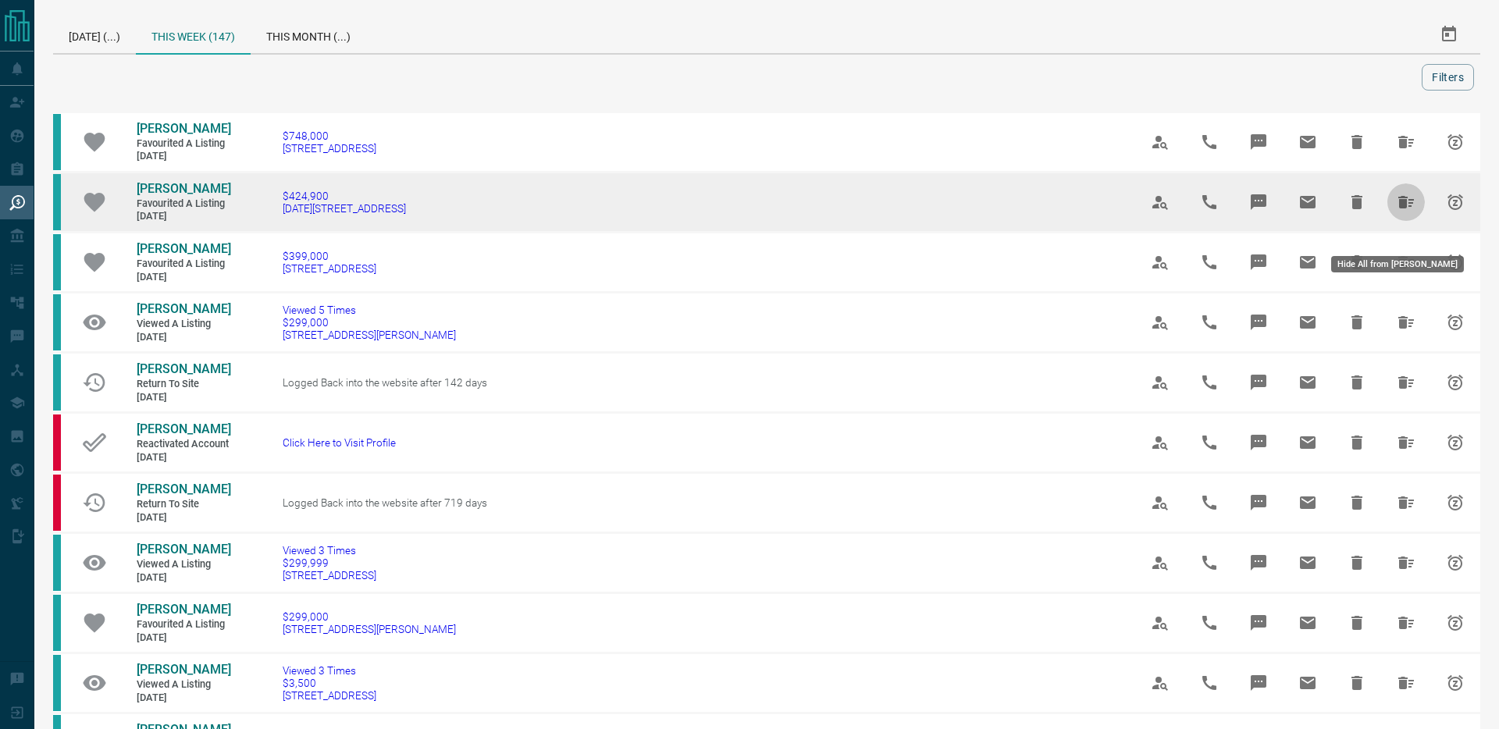
click at [1410, 208] on icon "Hide All from Samantha Nicole Lazaric" at bounding box center [1407, 202] width 16 height 12
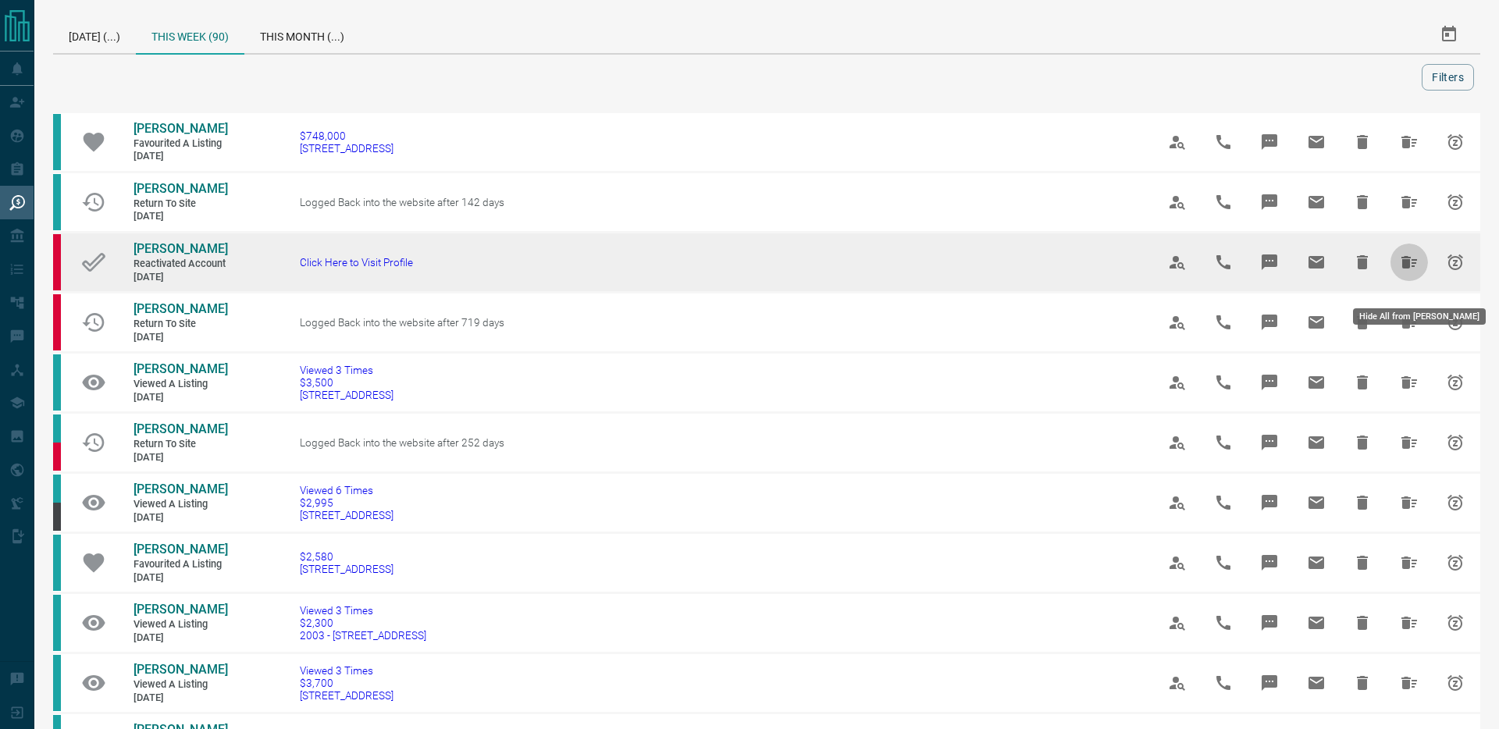
click at [1404, 272] on icon "Hide All from Ash Romberg" at bounding box center [1409, 262] width 19 height 19
